Goal: Task Accomplishment & Management: Use online tool/utility

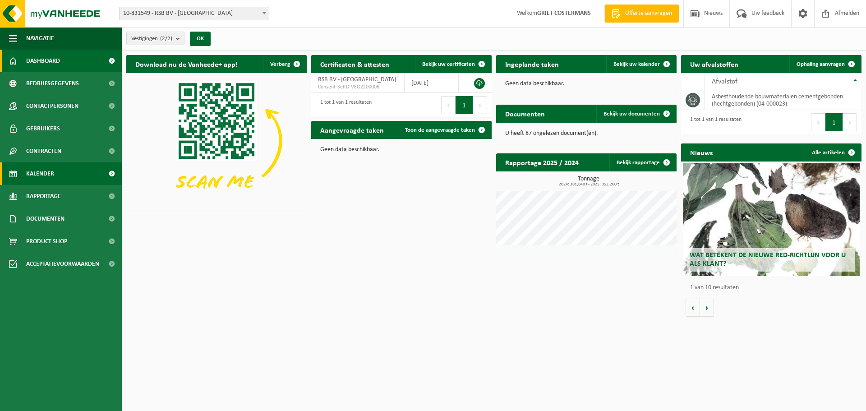
click at [44, 172] on span "Kalender" at bounding box center [40, 173] width 28 height 23
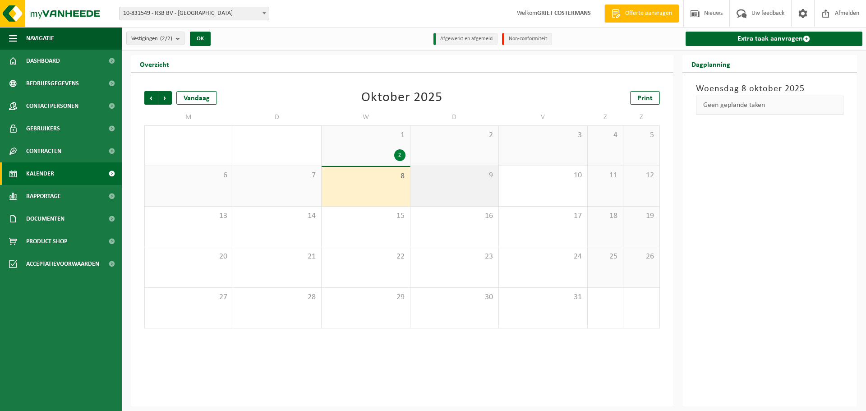
click at [466, 188] on div "9" at bounding box center [454, 186] width 88 height 40
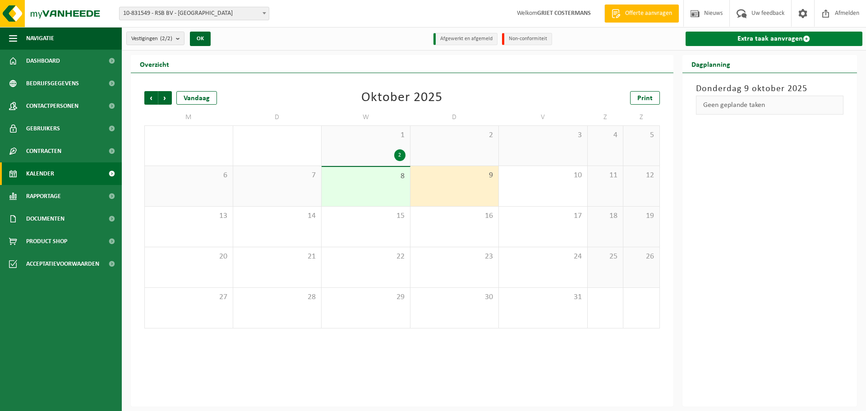
click at [772, 38] on link "Extra taak aanvragen" at bounding box center [773, 39] width 177 height 14
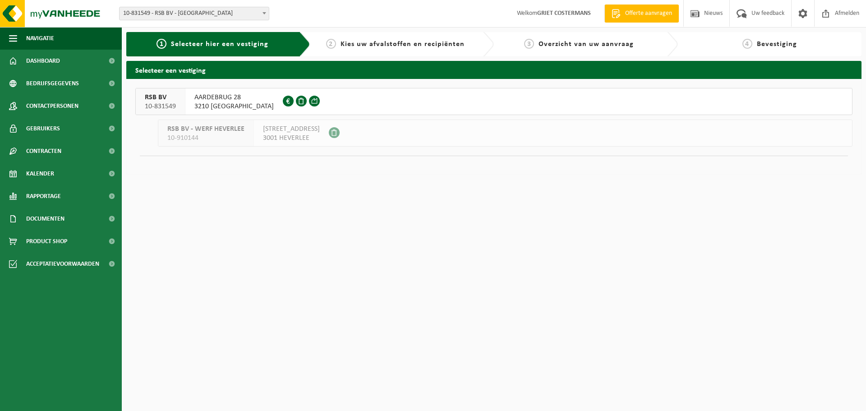
click at [199, 102] on span "3210 LUBBEEK" at bounding box center [233, 106] width 79 height 9
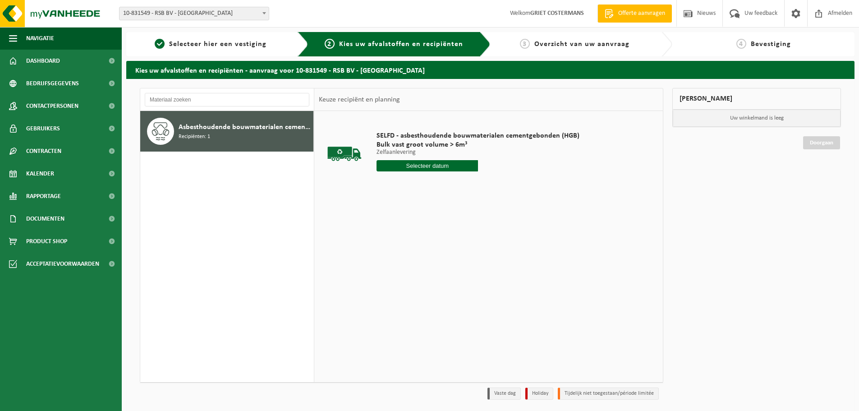
click at [408, 165] on input "text" at bounding box center [426, 165] width 101 height 11
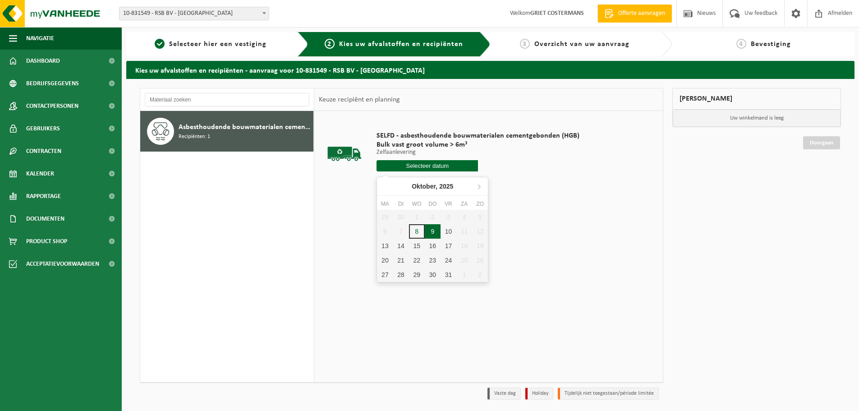
click at [437, 233] on div "9" at bounding box center [433, 231] width 16 height 14
type input "Van 2025-10-09"
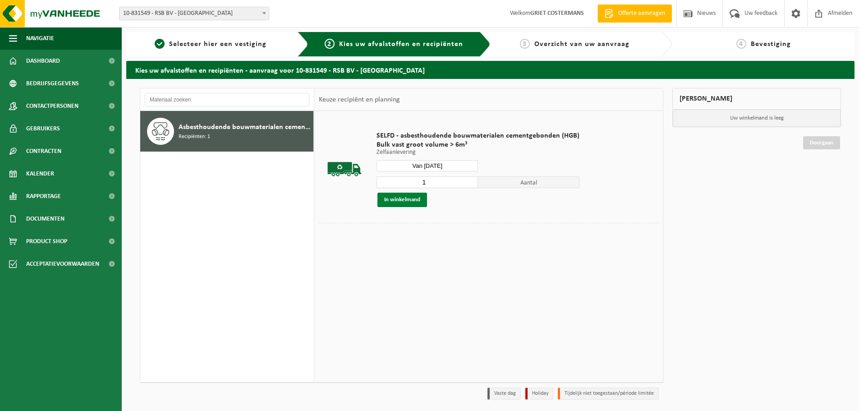
click at [407, 201] on button "In winkelmand" at bounding box center [402, 200] width 50 height 14
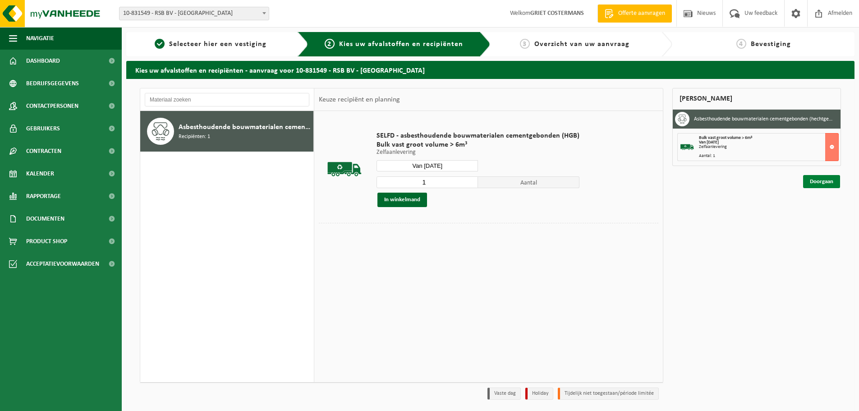
click at [814, 181] on link "Doorgaan" at bounding box center [821, 181] width 37 height 13
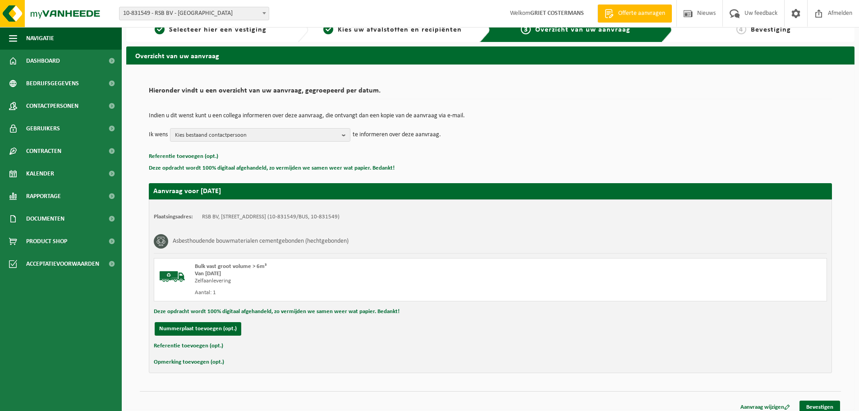
scroll to position [22, 0]
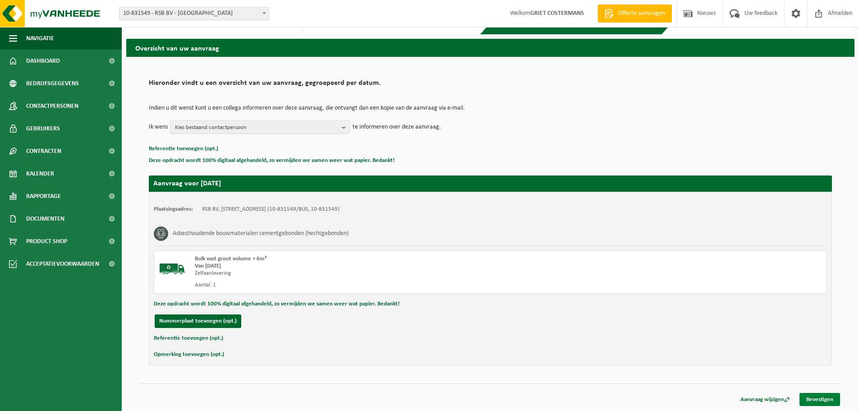
click at [816, 400] on link "Bevestigen" at bounding box center [819, 399] width 41 height 13
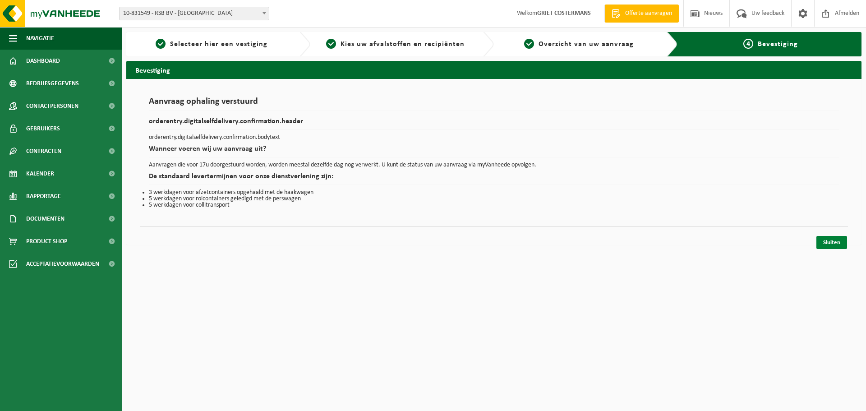
click at [829, 243] on link "Sluiten" at bounding box center [831, 242] width 31 height 13
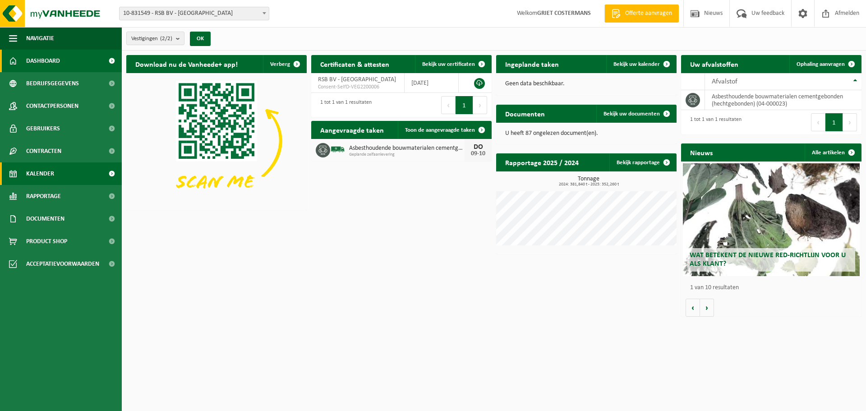
click at [42, 176] on span "Kalender" at bounding box center [40, 173] width 28 height 23
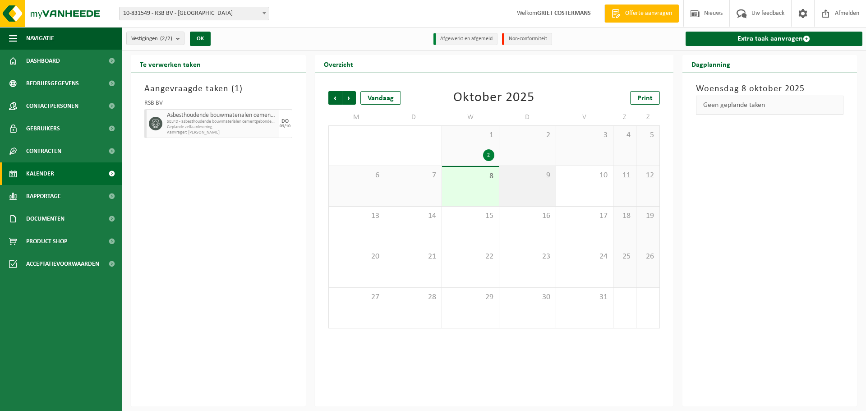
click at [540, 190] on div "9" at bounding box center [527, 186] width 56 height 40
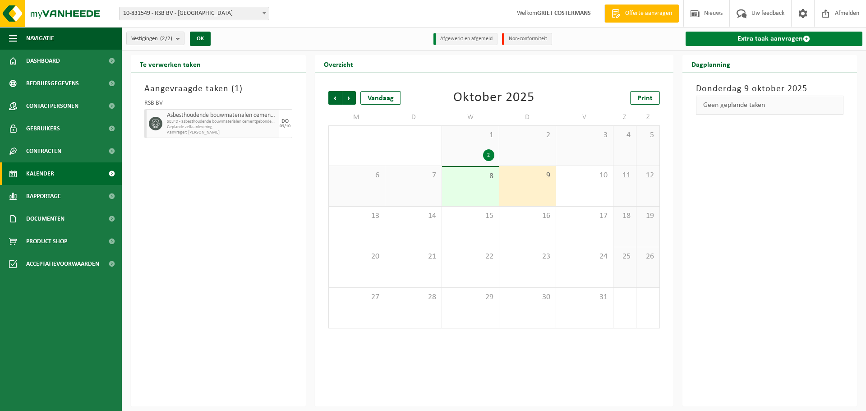
click at [743, 40] on link "Extra taak aanvragen" at bounding box center [773, 39] width 177 height 14
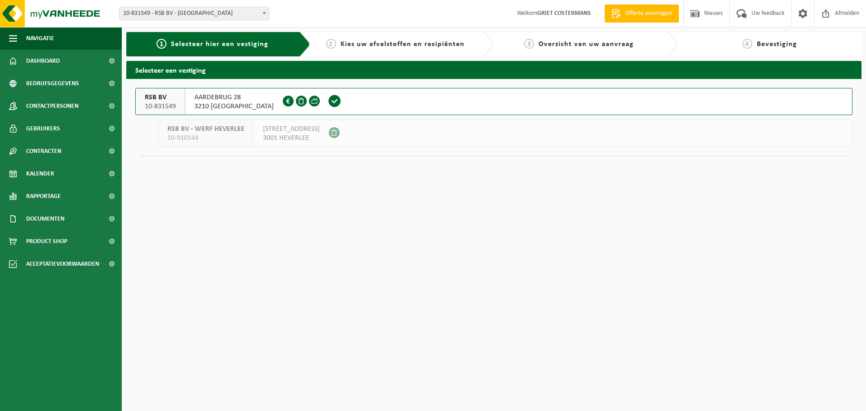
click at [215, 99] on span "AARDEBRUG 28" at bounding box center [233, 97] width 79 height 9
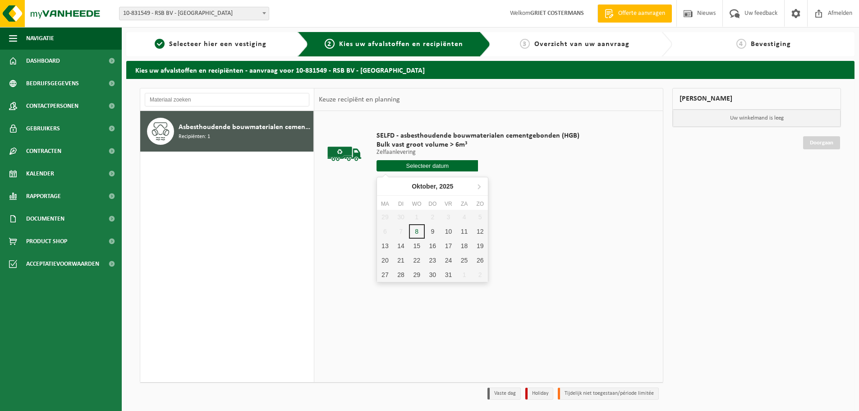
click at [428, 165] on input "text" at bounding box center [426, 165] width 101 height 11
click at [433, 232] on div "9" at bounding box center [433, 231] width 16 height 14
type input "Van [DATE]"
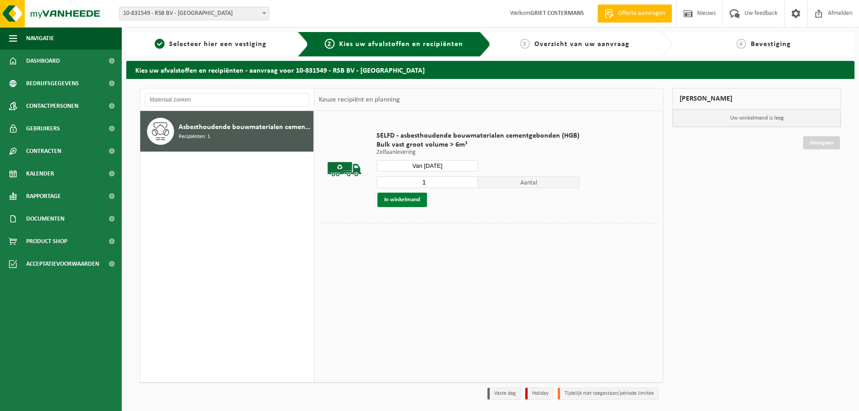
click at [406, 199] on button "In winkelmand" at bounding box center [402, 200] width 50 height 14
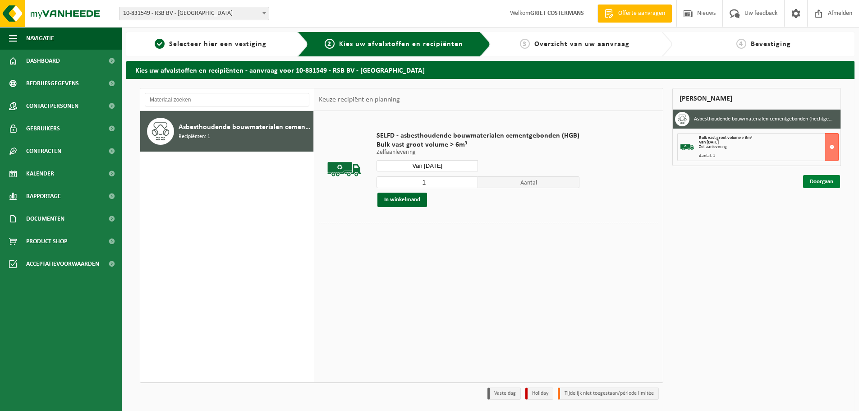
click at [817, 183] on link "Doorgaan" at bounding box center [821, 181] width 37 height 13
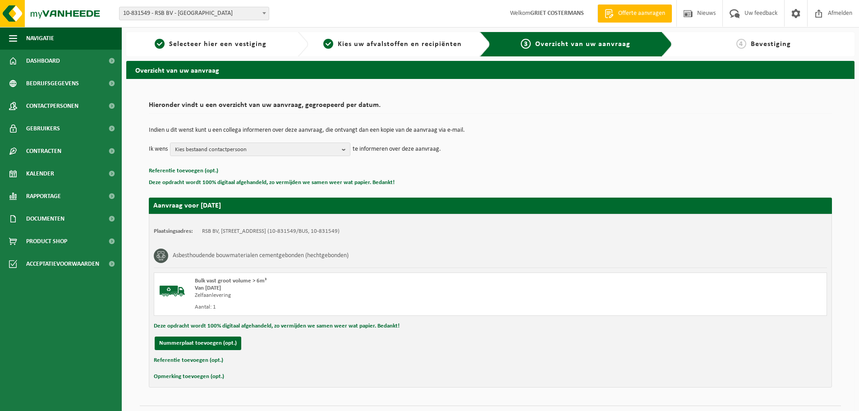
scroll to position [22, 0]
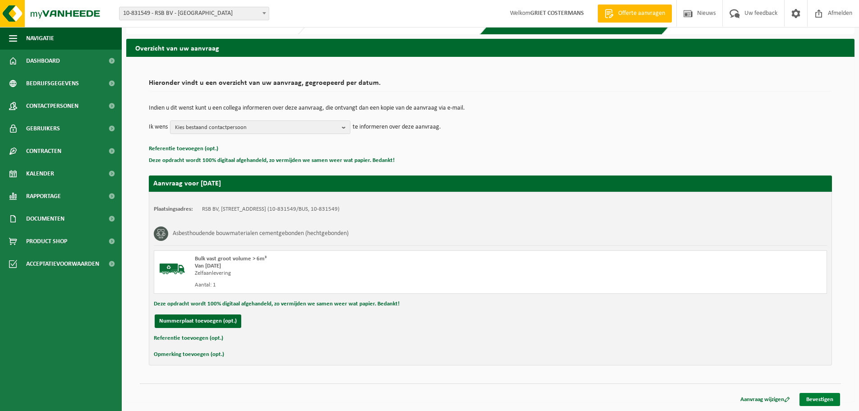
click at [821, 400] on link "Bevestigen" at bounding box center [819, 399] width 41 height 13
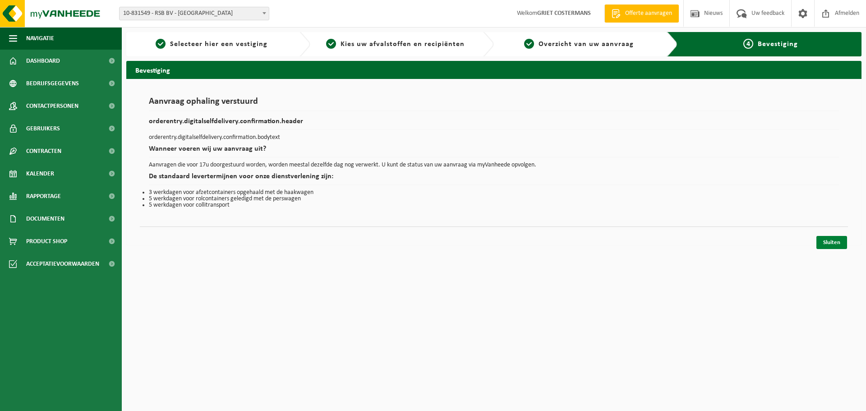
click at [834, 244] on link "Sluiten" at bounding box center [831, 242] width 31 height 13
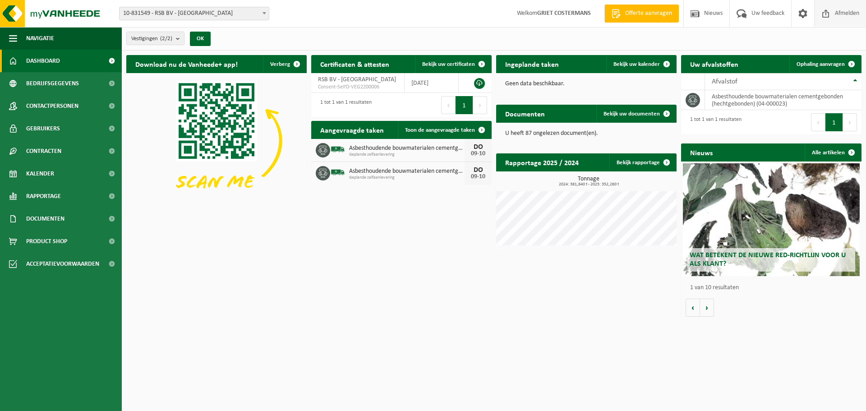
click at [847, 12] on span "Afmelden" at bounding box center [846, 13] width 29 height 27
